Goal: Task Accomplishment & Management: Complete application form

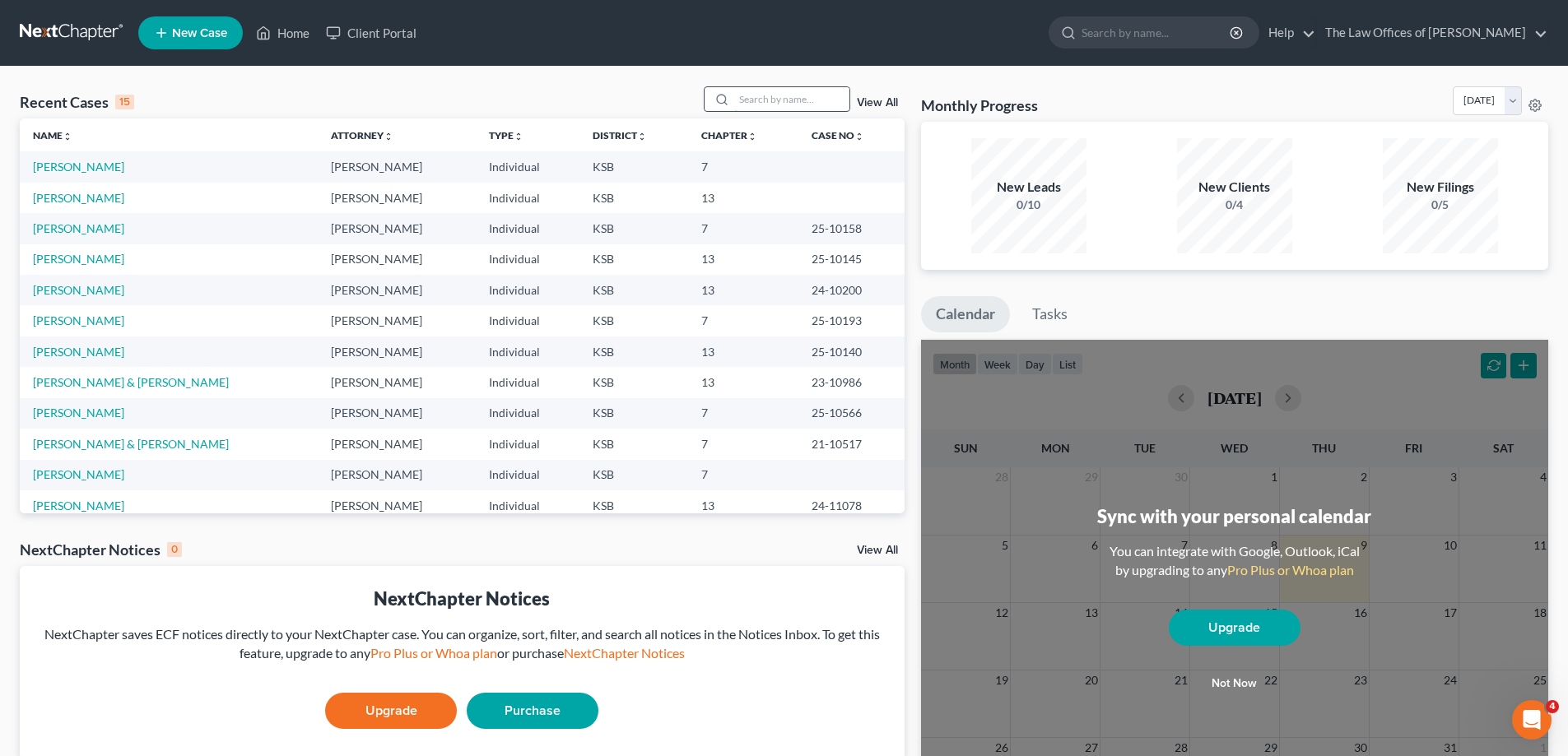
click at [753, 105] on input "search" at bounding box center [792, 99] width 116 height 24
type input "[PERSON_NAME]"
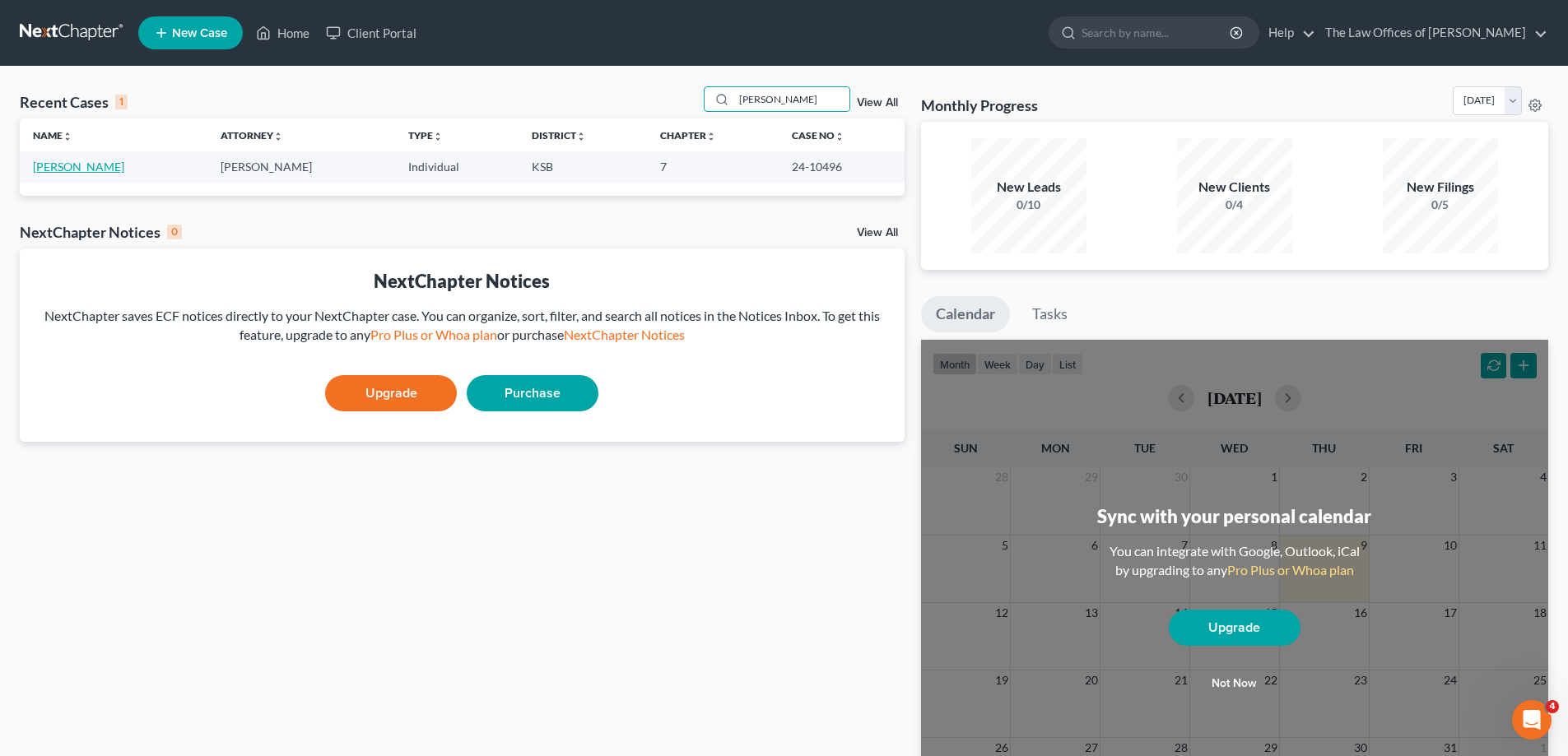
click at [37, 165] on link "[PERSON_NAME]" at bounding box center [78, 166] width 91 height 14
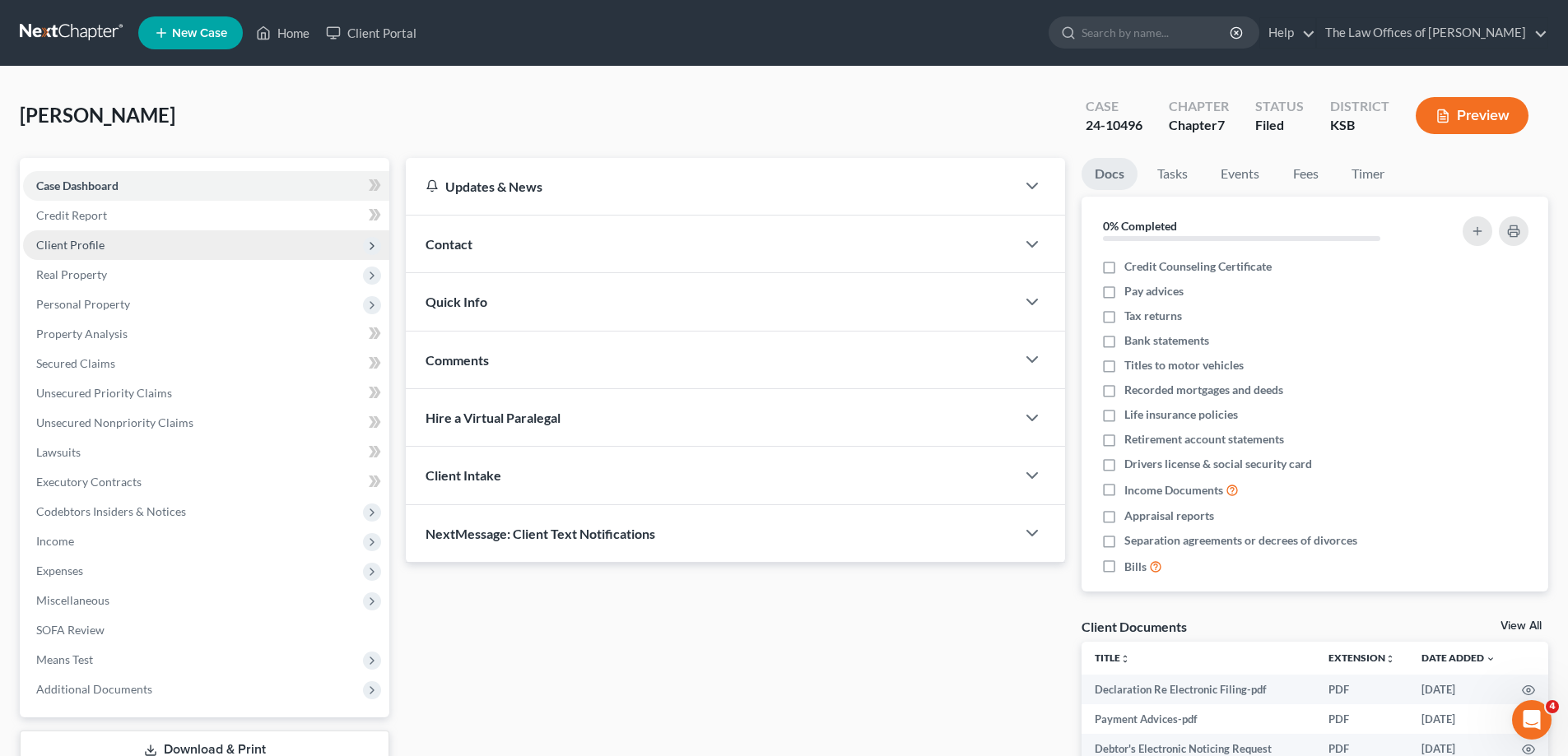
click at [67, 243] on span "Client Profile" at bounding box center [70, 245] width 68 height 14
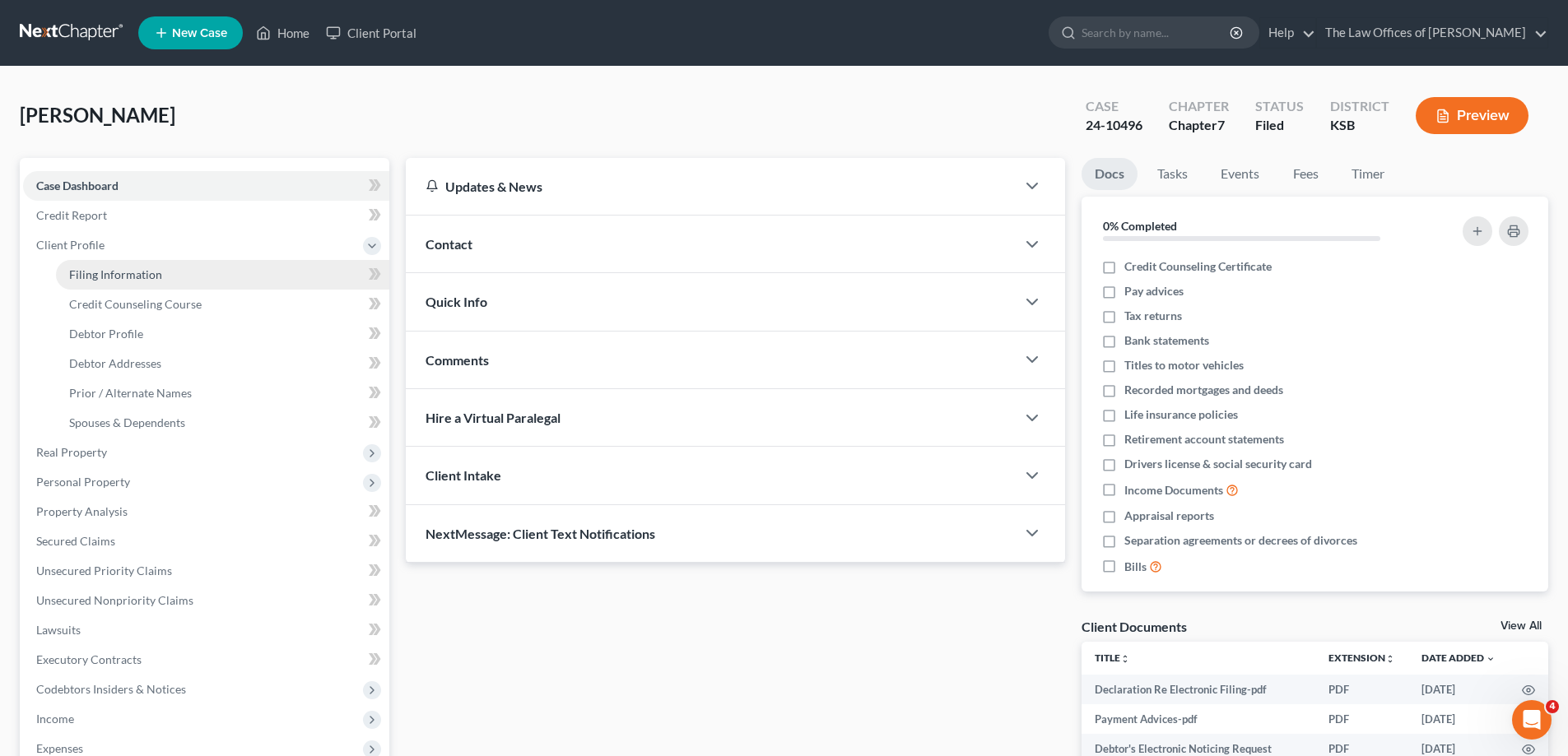
click at [152, 280] on span "Filing Information" at bounding box center [116, 274] width 93 height 14
select select "1"
select select "0"
select select "17"
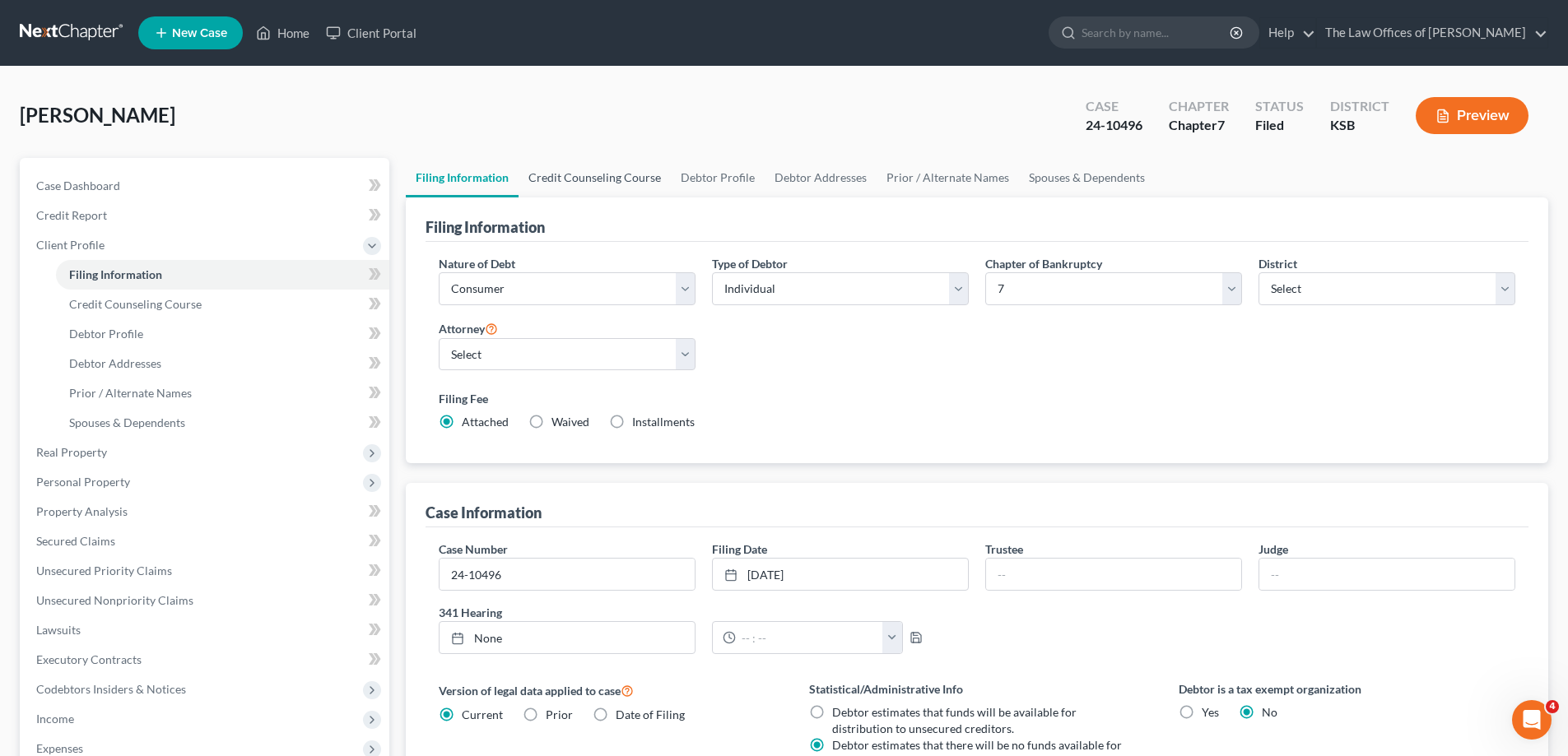
click at [609, 181] on link "Credit Counseling Course" at bounding box center [595, 177] width 152 height 40
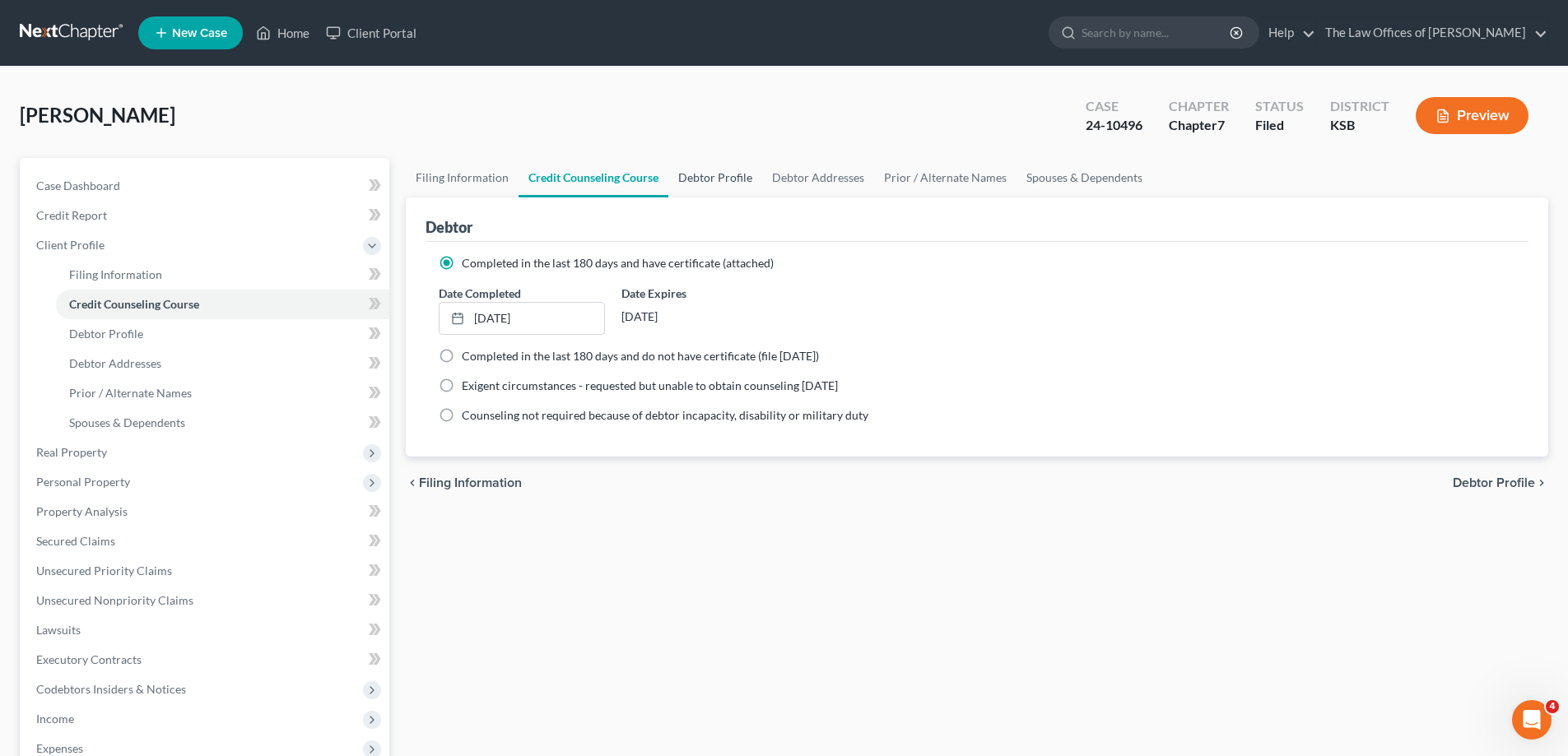
click at [712, 178] on link "Debtor Profile" at bounding box center [715, 177] width 94 height 40
select select "0"
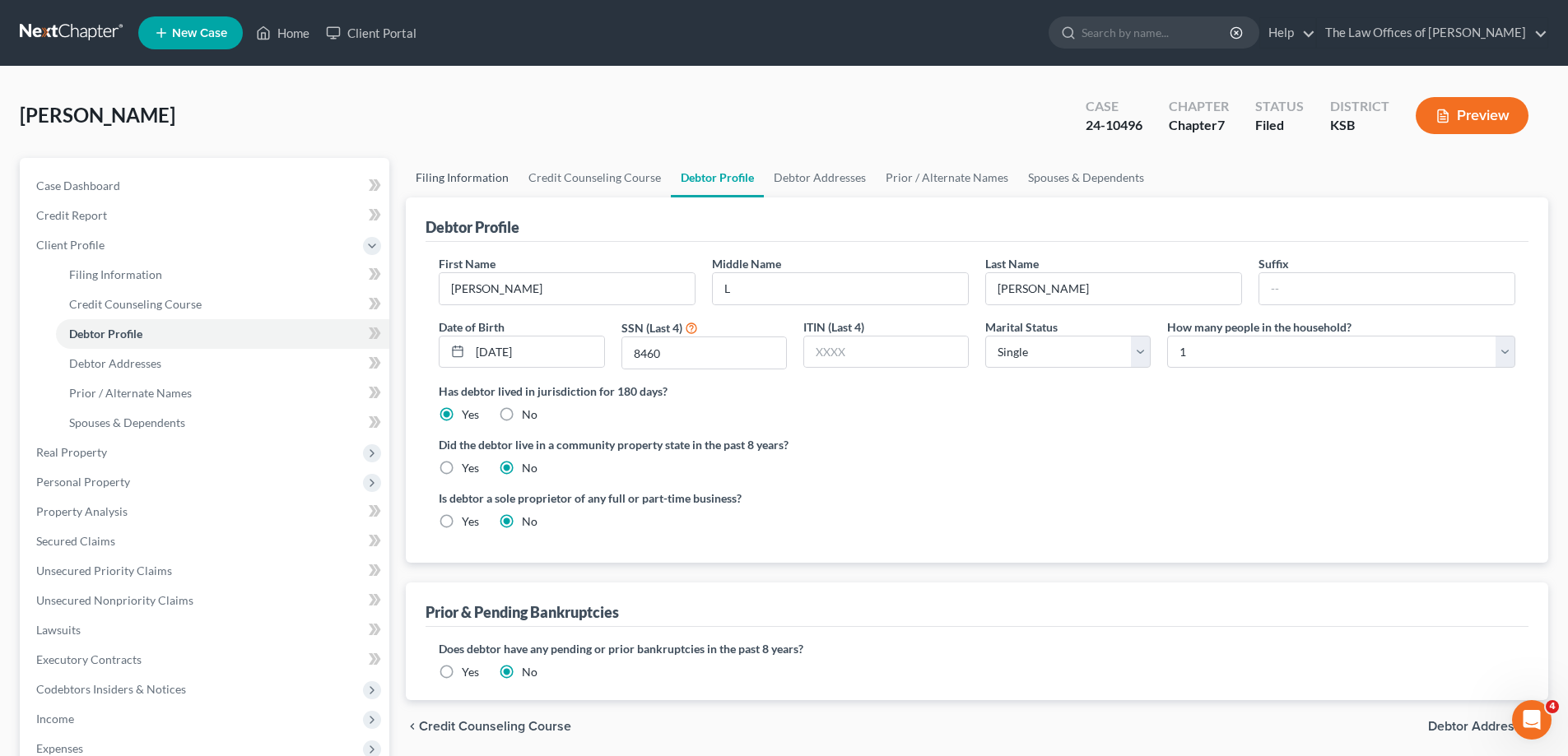
click at [467, 176] on link "Filing Information" at bounding box center [462, 177] width 113 height 40
select select "1"
select select "0"
select select "31"
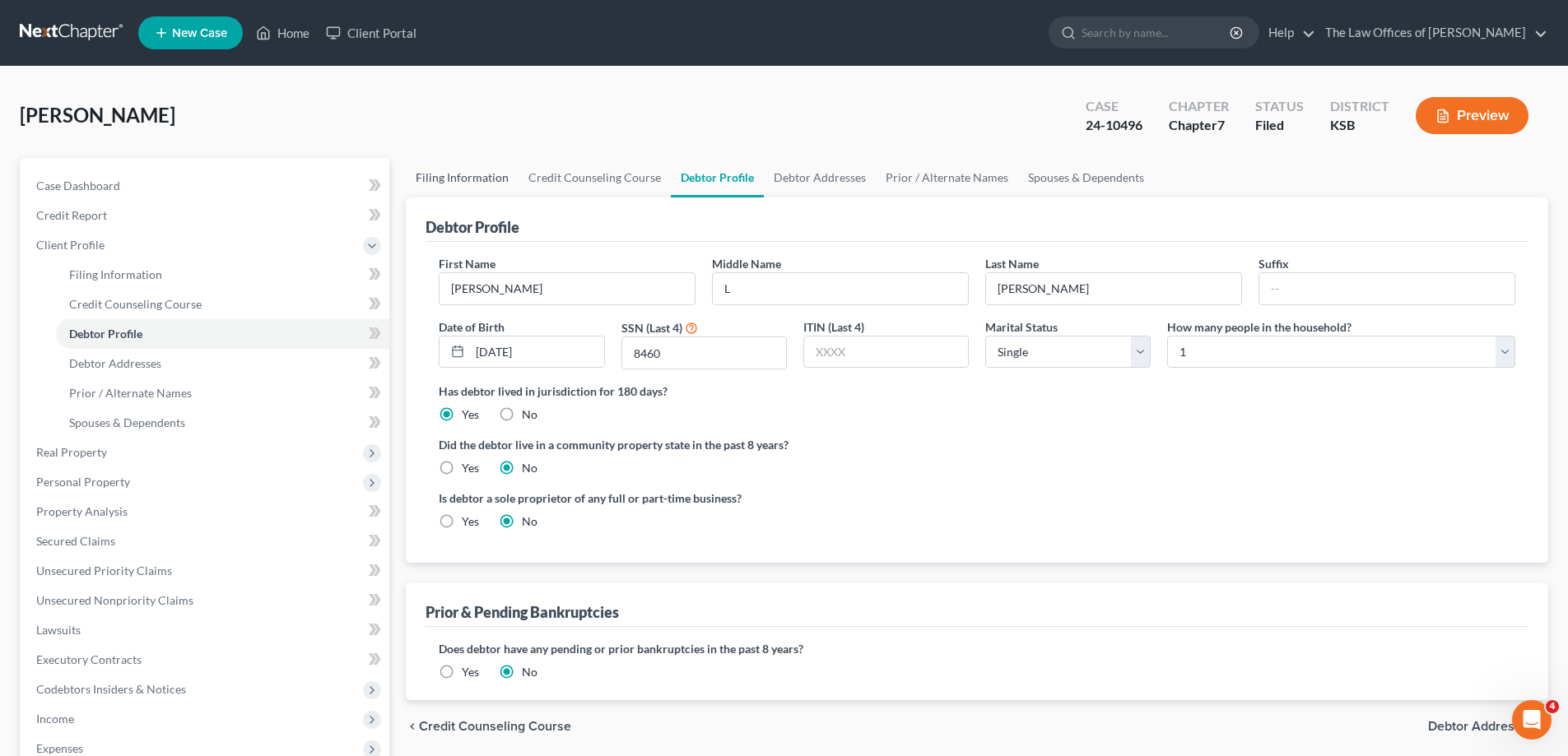
select select "0"
select select "17"
